Goal: Book appointment/travel/reservation

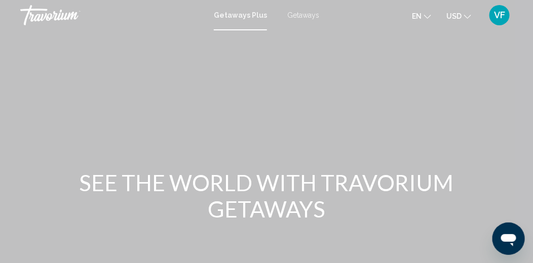
click at [303, 14] on span "Getaways" at bounding box center [303, 15] width 32 height 8
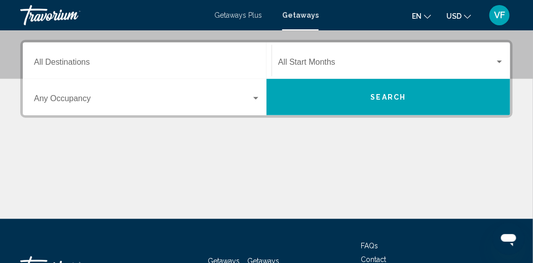
scroll to position [202, 0]
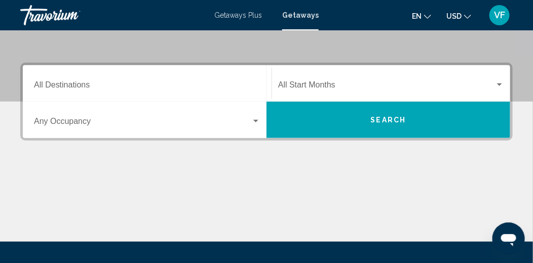
click at [193, 100] on mat-form-field "Destination All Destinations" at bounding box center [147, 84] width 239 height 36
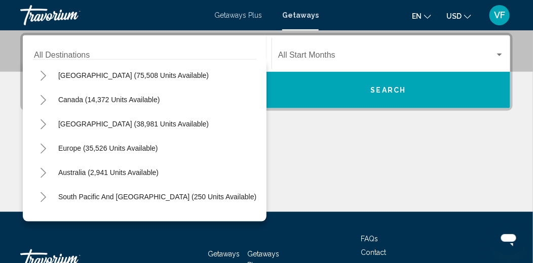
scroll to position [101, 0]
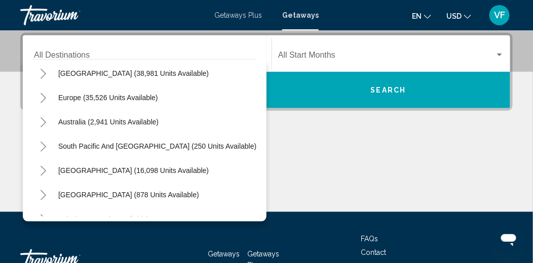
click at [45, 123] on icon "Toggle Australia (2,941 units available)" at bounding box center [44, 123] width 8 height 10
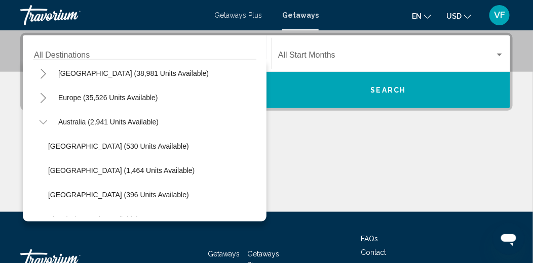
scroll to position [152, 0]
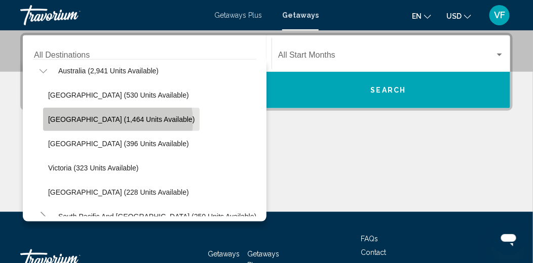
click at [118, 121] on span "[GEOGRAPHIC_DATA] (1,464 units available)" at bounding box center [121, 120] width 146 height 8
type input "**********"
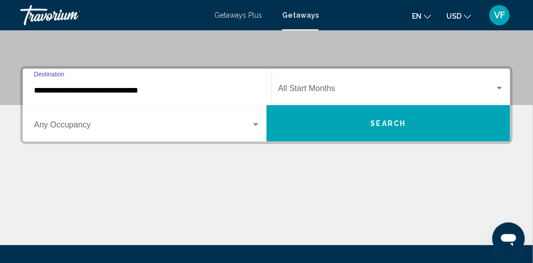
scroll to position [181, 0]
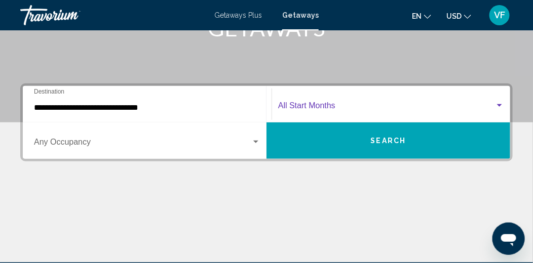
click at [498, 104] on div "Search widget" at bounding box center [499, 105] width 5 height 3
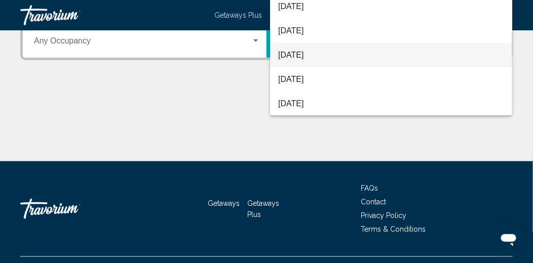
scroll to position [304, 0]
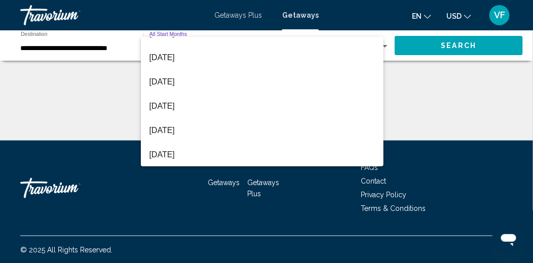
click at [23, 108] on div at bounding box center [266, 131] width 533 height 263
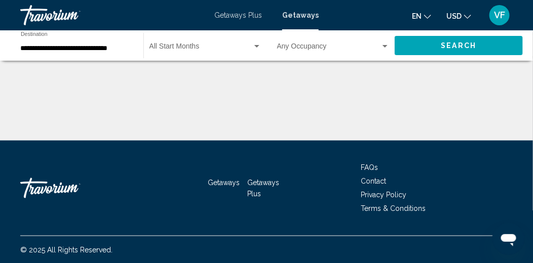
click at [262, 43] on div "Start Month All Start Months" at bounding box center [205, 46] width 123 height 28
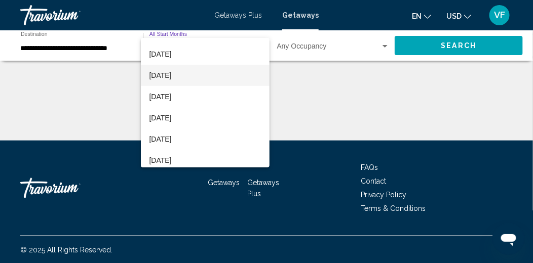
scroll to position [152, 0]
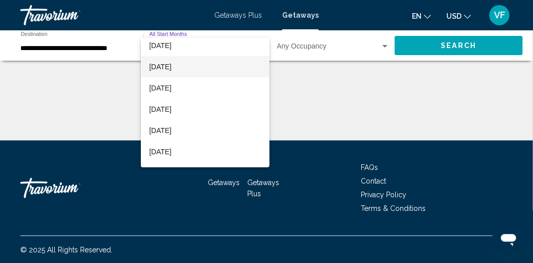
click at [170, 65] on span "[DATE]" at bounding box center [205, 66] width 112 height 21
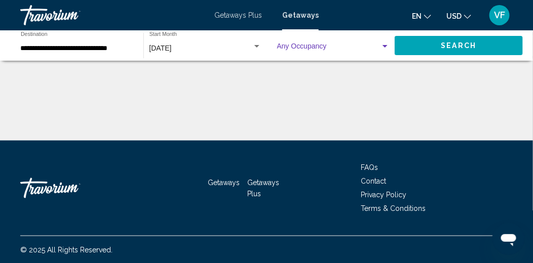
click at [381, 45] on div "Search widget" at bounding box center [384, 47] width 9 height 8
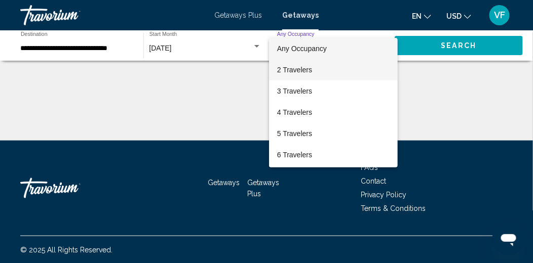
click at [298, 70] on span "2 Travelers" at bounding box center [333, 69] width 112 height 21
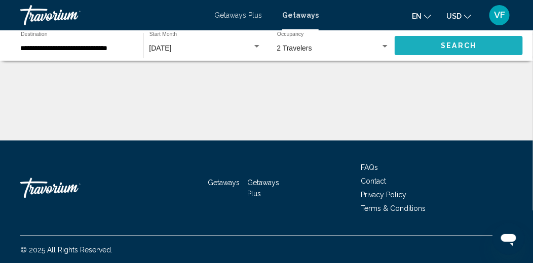
click at [456, 47] on span "Search" at bounding box center [458, 46] width 35 height 8
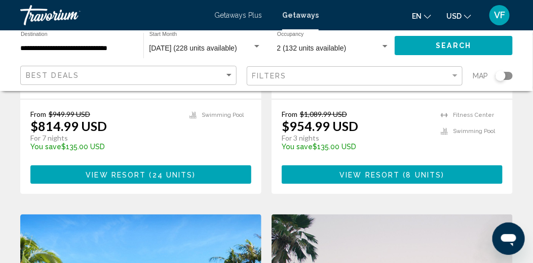
scroll to position [1368, 0]
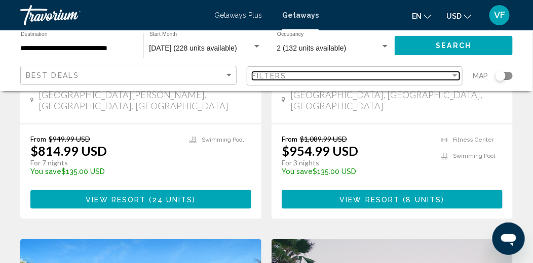
click at [452, 76] on div "Filter" at bounding box center [454, 75] width 5 height 3
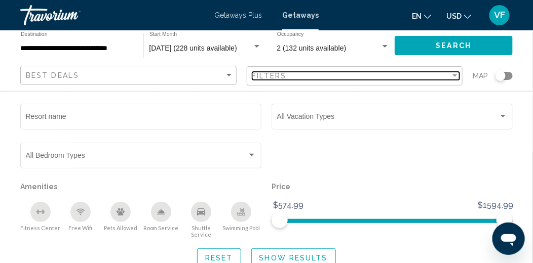
scroll to position [1621, 0]
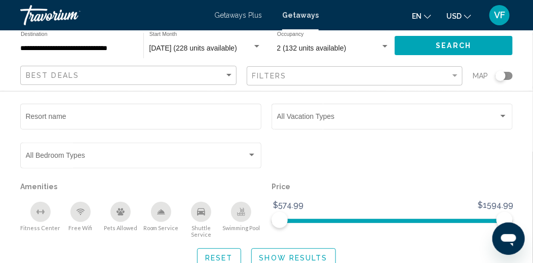
click at [376, 57] on div "2 (132 units available) Occupancy Any Occupancy" at bounding box center [333, 46] width 112 height 28
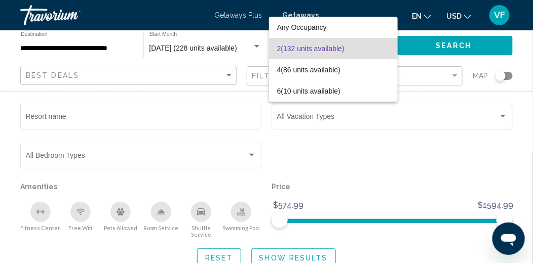
click at [459, 95] on div at bounding box center [266, 131] width 533 height 263
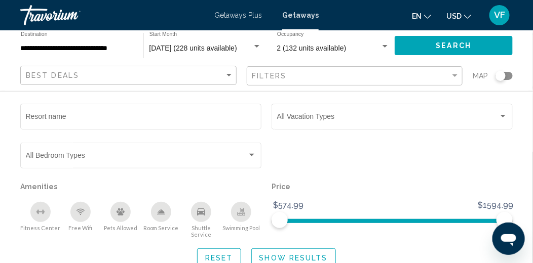
scroll to position [1469, 0]
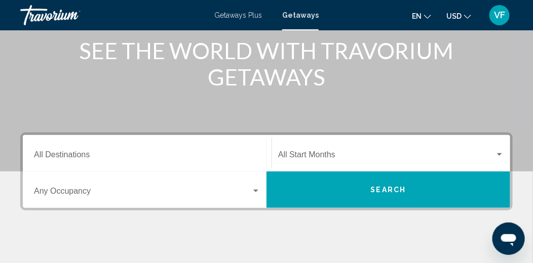
scroll to position [101, 0]
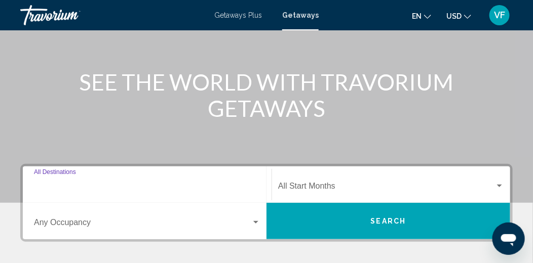
click at [173, 184] on input "Destination All Destinations" at bounding box center [147, 188] width 226 height 9
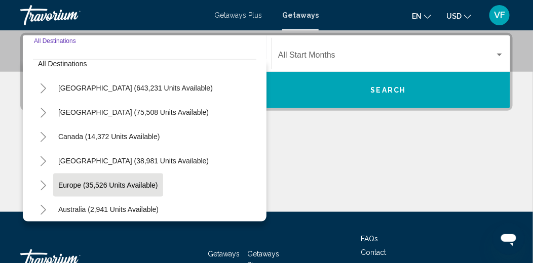
scroll to position [50, 0]
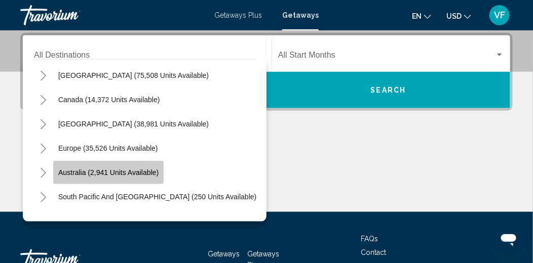
click at [116, 174] on span "Australia (2,941 units available)" at bounding box center [108, 173] width 100 height 8
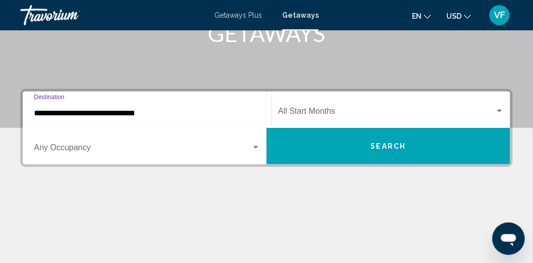
scroll to position [131, 0]
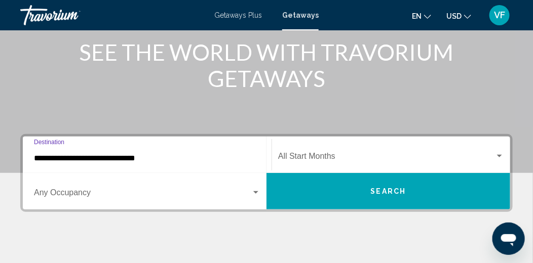
click at [252, 154] on input "**********" at bounding box center [147, 158] width 226 height 9
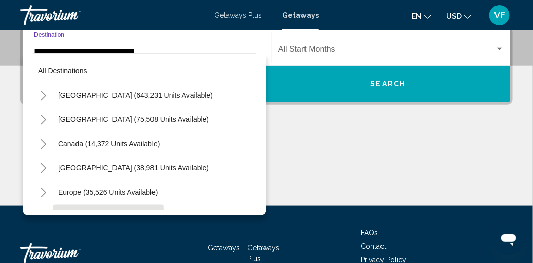
scroll to position [84, 0]
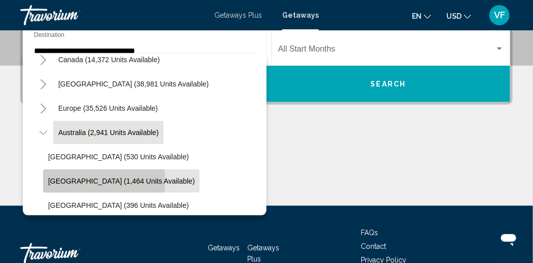
click at [64, 181] on span "[GEOGRAPHIC_DATA] (1,464 units available)" at bounding box center [121, 181] width 146 height 8
type input "**********"
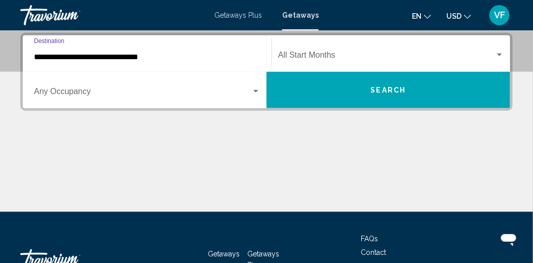
click at [393, 93] on span "Search" at bounding box center [388, 91] width 35 height 8
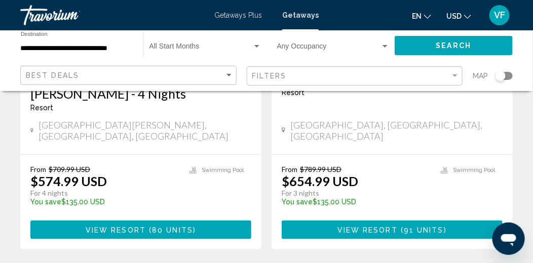
scroll to position [253, 0]
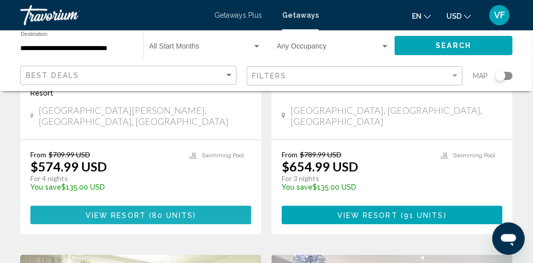
click at [152, 212] on span "80 units" at bounding box center [172, 216] width 41 height 8
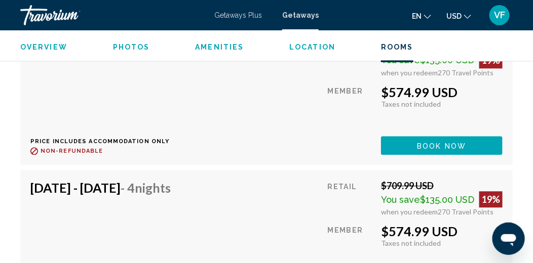
scroll to position [3736, 0]
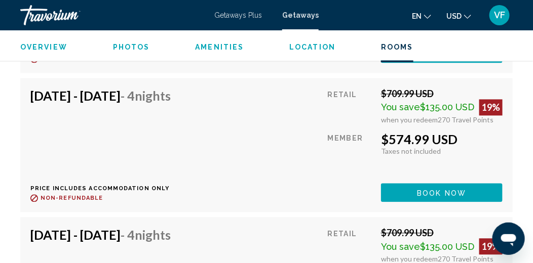
click at [299, 17] on span "Getaways" at bounding box center [300, 15] width 36 height 8
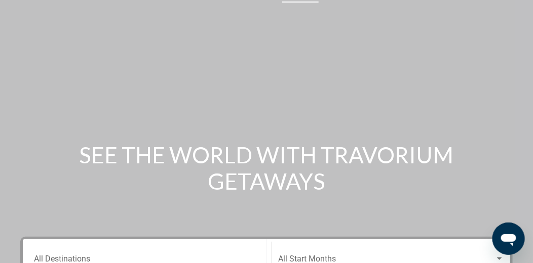
scroll to position [2, 0]
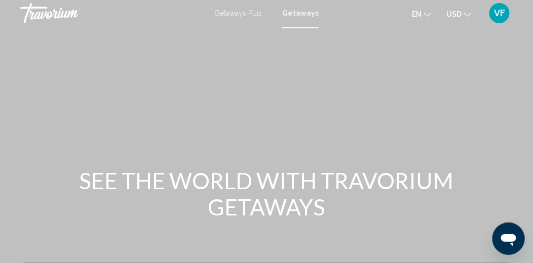
click at [246, 12] on span "Getaways Plus" at bounding box center [238, 13] width 48 height 8
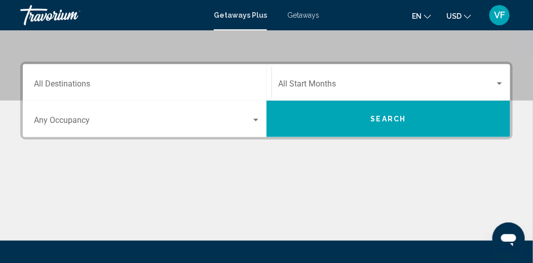
scroll to position [152, 0]
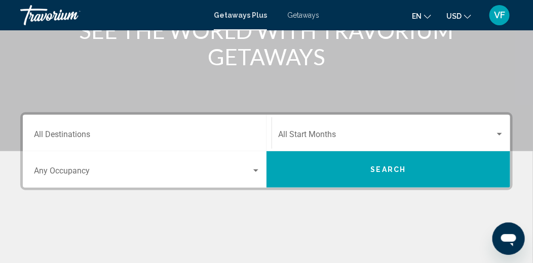
click at [234, 146] on div "Destination All Destinations" at bounding box center [147, 134] width 226 height 32
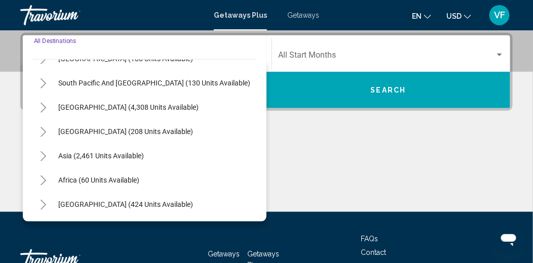
scroll to position [283, 0]
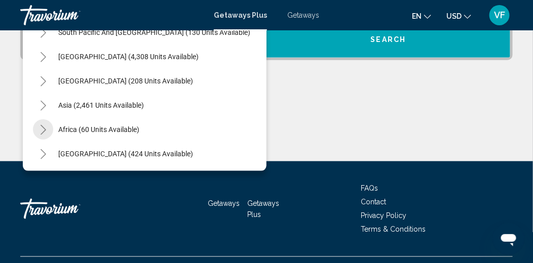
click at [43, 128] on icon "Toggle Africa (60 units available)" at bounding box center [44, 130] width 8 height 10
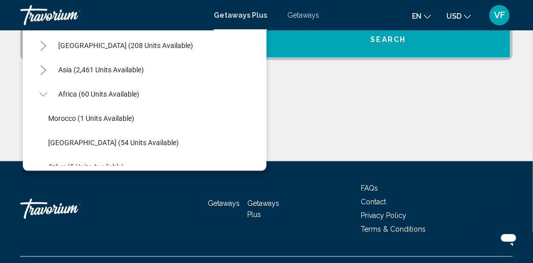
scroll to position [215, 0]
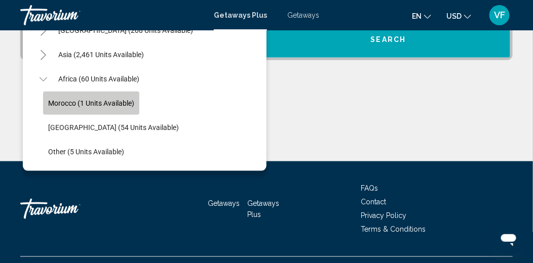
click at [61, 102] on span "Morocco (1 units available)" at bounding box center [91, 103] width 86 height 8
type input "**********"
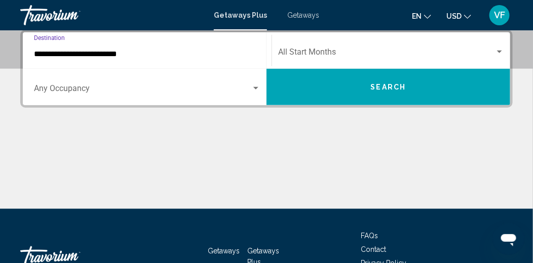
scroll to position [232, 0]
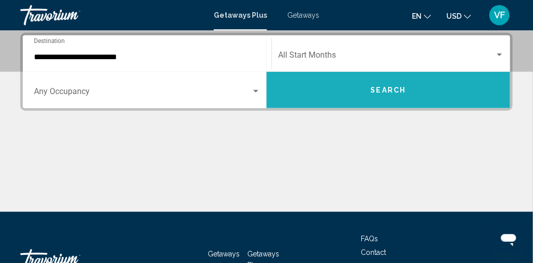
click at [398, 102] on button "Search" at bounding box center [388, 90] width 244 height 36
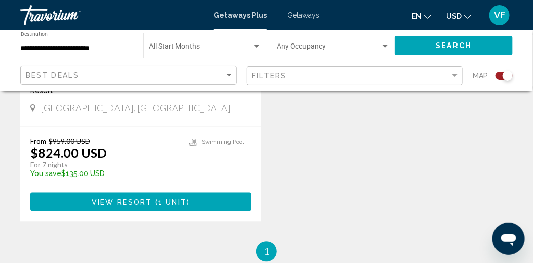
scroll to position [545, 0]
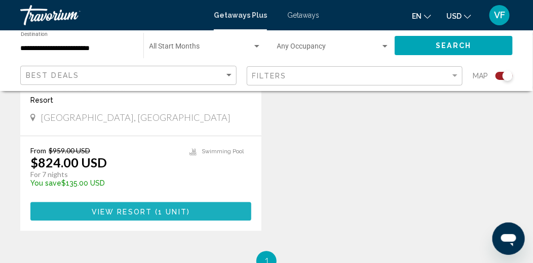
click at [131, 208] on span "View Resort" at bounding box center [122, 212] width 60 height 8
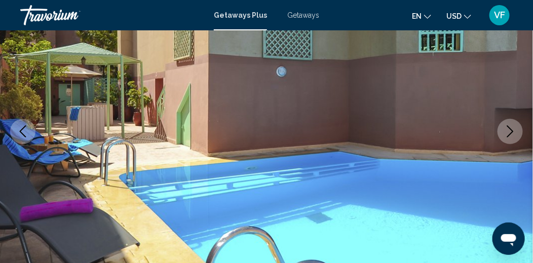
scroll to position [190, 0]
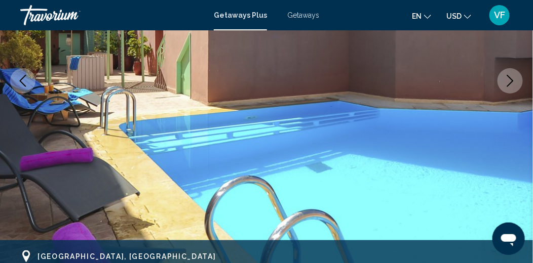
click at [514, 80] on icon "Next image" at bounding box center [510, 81] width 12 height 12
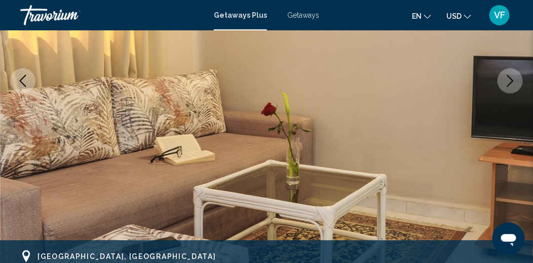
click at [514, 80] on icon "Next image" at bounding box center [510, 81] width 12 height 12
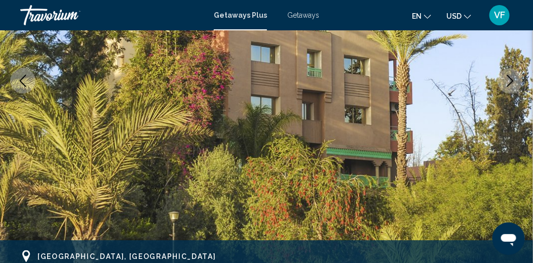
click at [514, 80] on icon "Next image" at bounding box center [510, 81] width 12 height 12
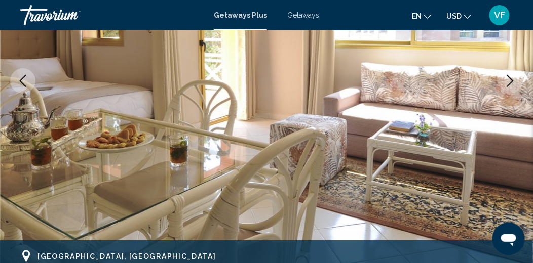
click at [514, 80] on icon "Next image" at bounding box center [510, 81] width 12 height 12
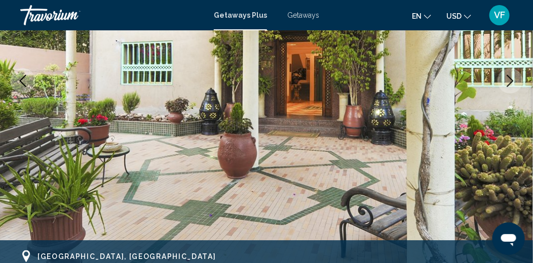
click at [514, 80] on icon "Next image" at bounding box center [510, 81] width 12 height 12
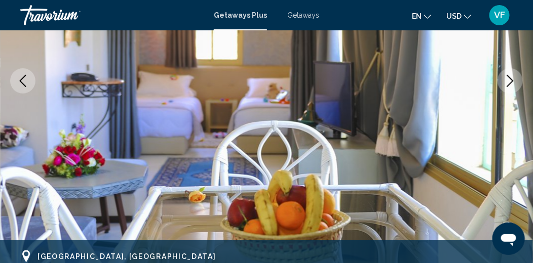
click at [514, 80] on icon "Next image" at bounding box center [510, 81] width 12 height 12
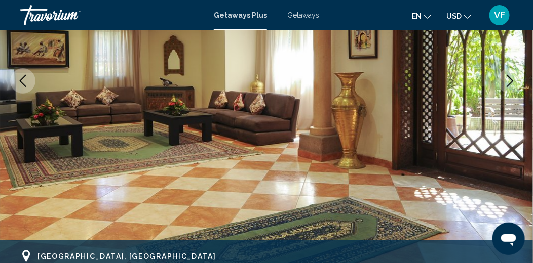
click at [514, 80] on icon "Next image" at bounding box center [510, 81] width 12 height 12
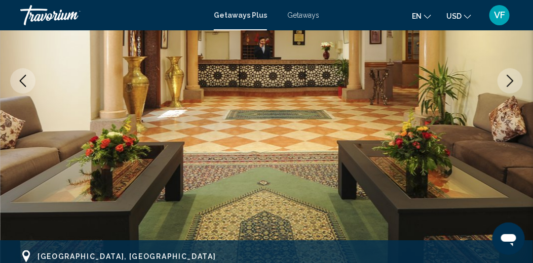
click at [514, 80] on icon "Next image" at bounding box center [510, 81] width 12 height 12
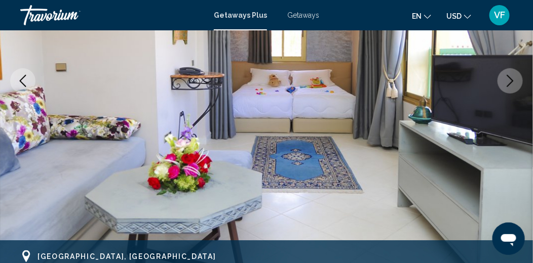
click at [514, 80] on icon "Next image" at bounding box center [510, 81] width 12 height 12
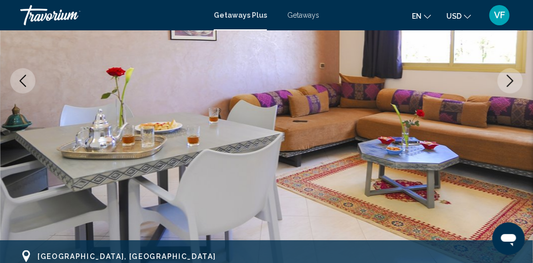
click at [514, 80] on icon "Next image" at bounding box center [510, 81] width 12 height 12
